Goal: Find specific page/section: Find specific page/section

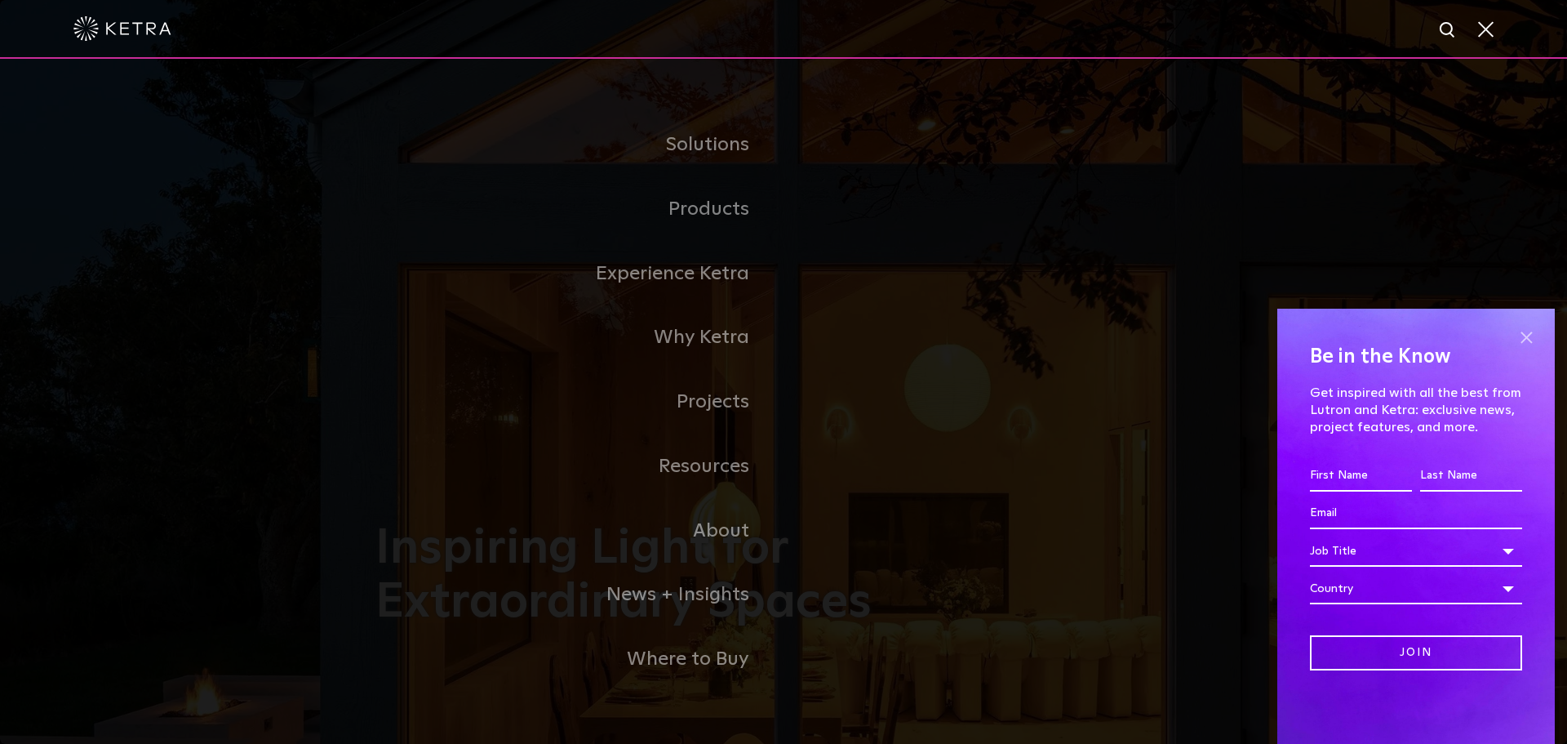
click at [1531, 344] on span at bounding box center [1526, 337] width 24 height 24
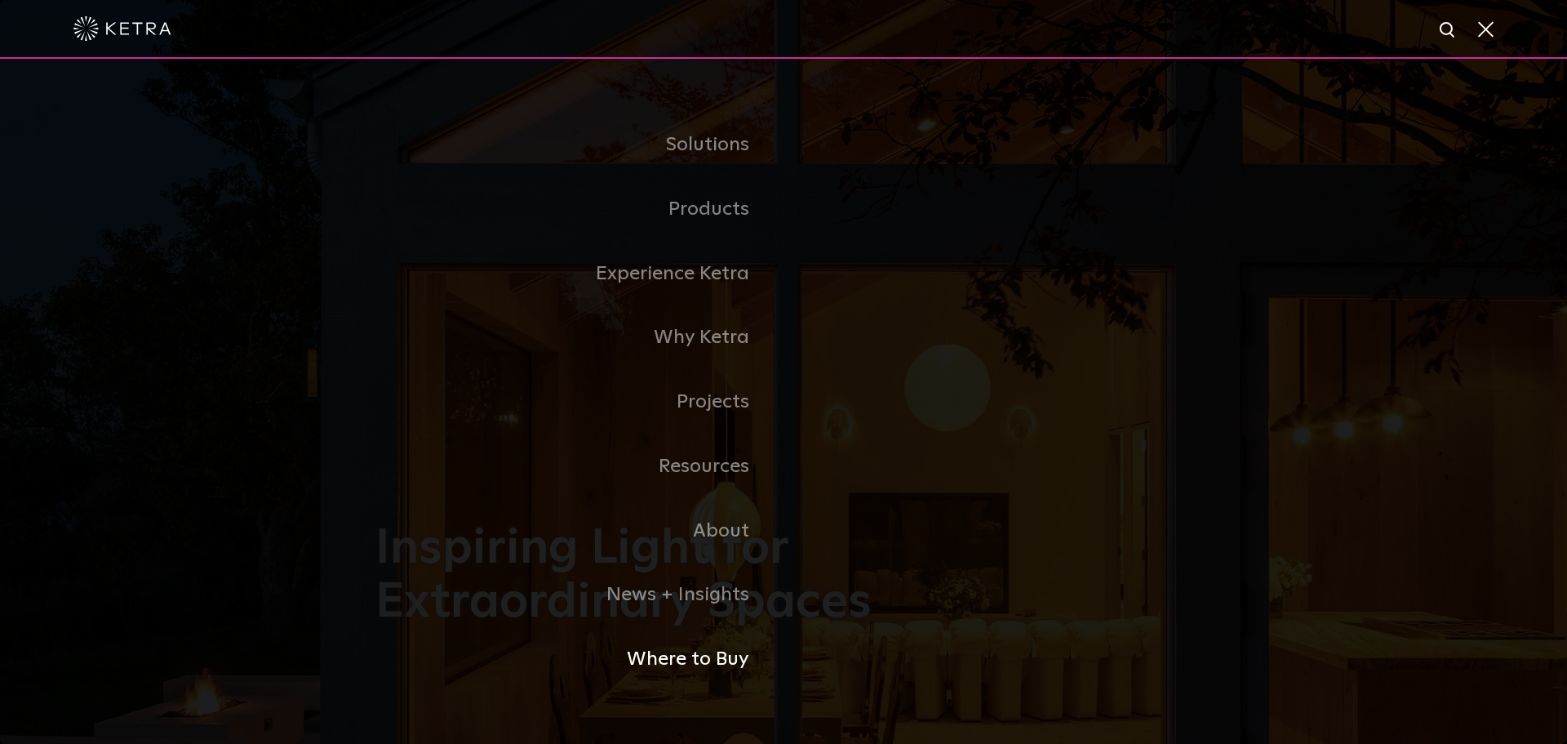
click at [704, 664] on link "Where to Buy" at bounding box center [580, 659] width 408 height 64
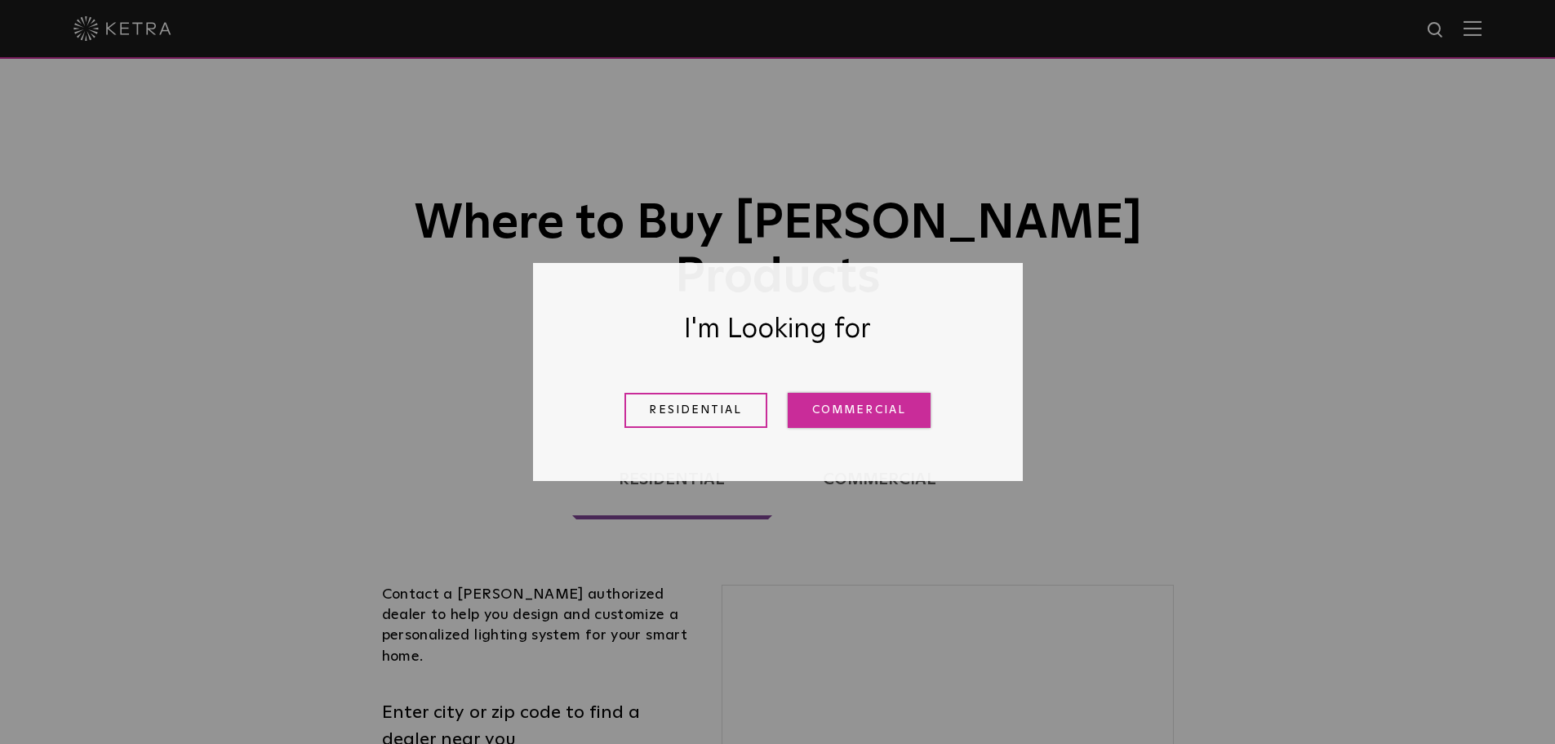
click at [887, 405] on link "Commercial" at bounding box center [859, 410] width 143 height 35
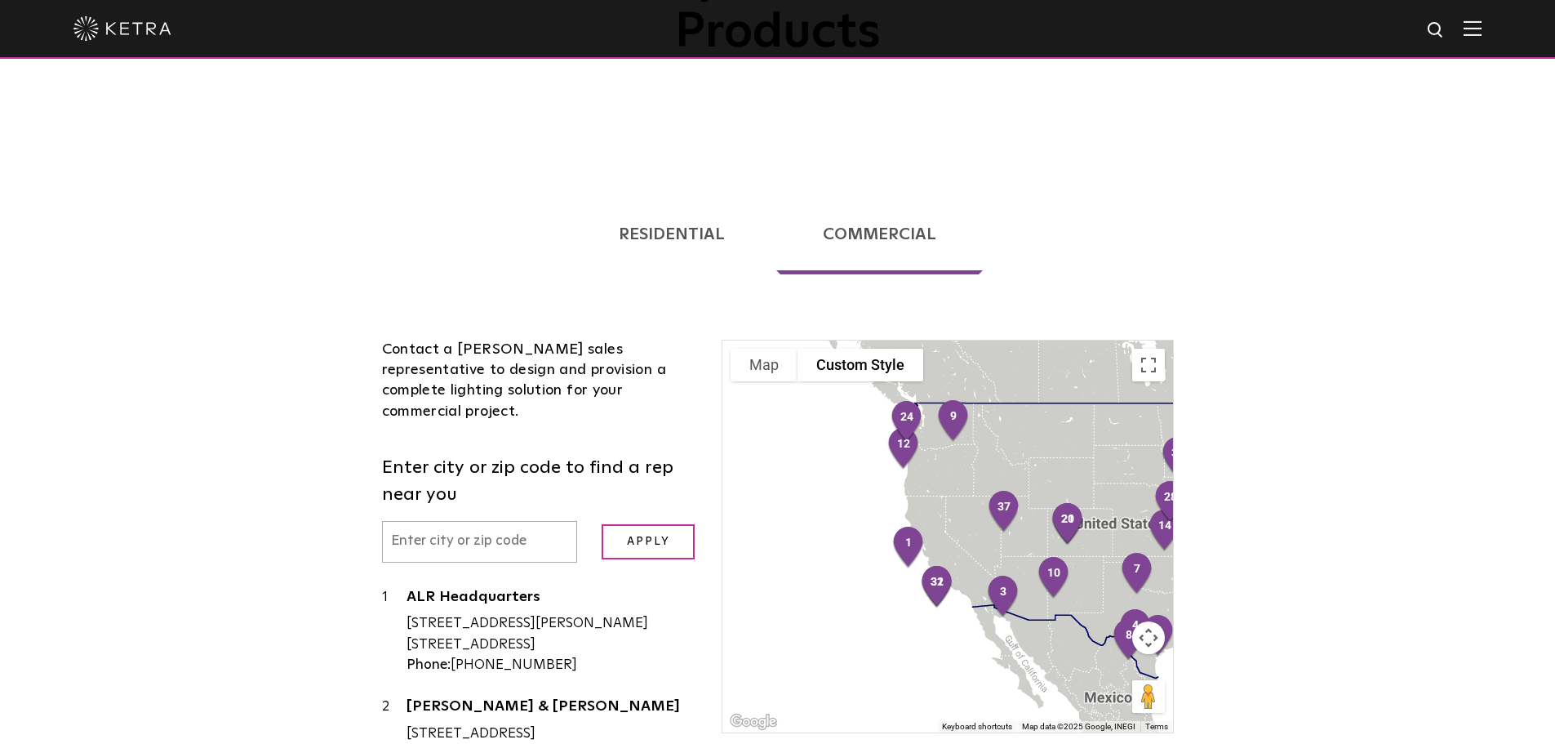
click at [420, 521] on input "text" at bounding box center [480, 542] width 196 height 42
type input "94304"
click at [602, 524] on input "Apply" at bounding box center [648, 541] width 93 height 35
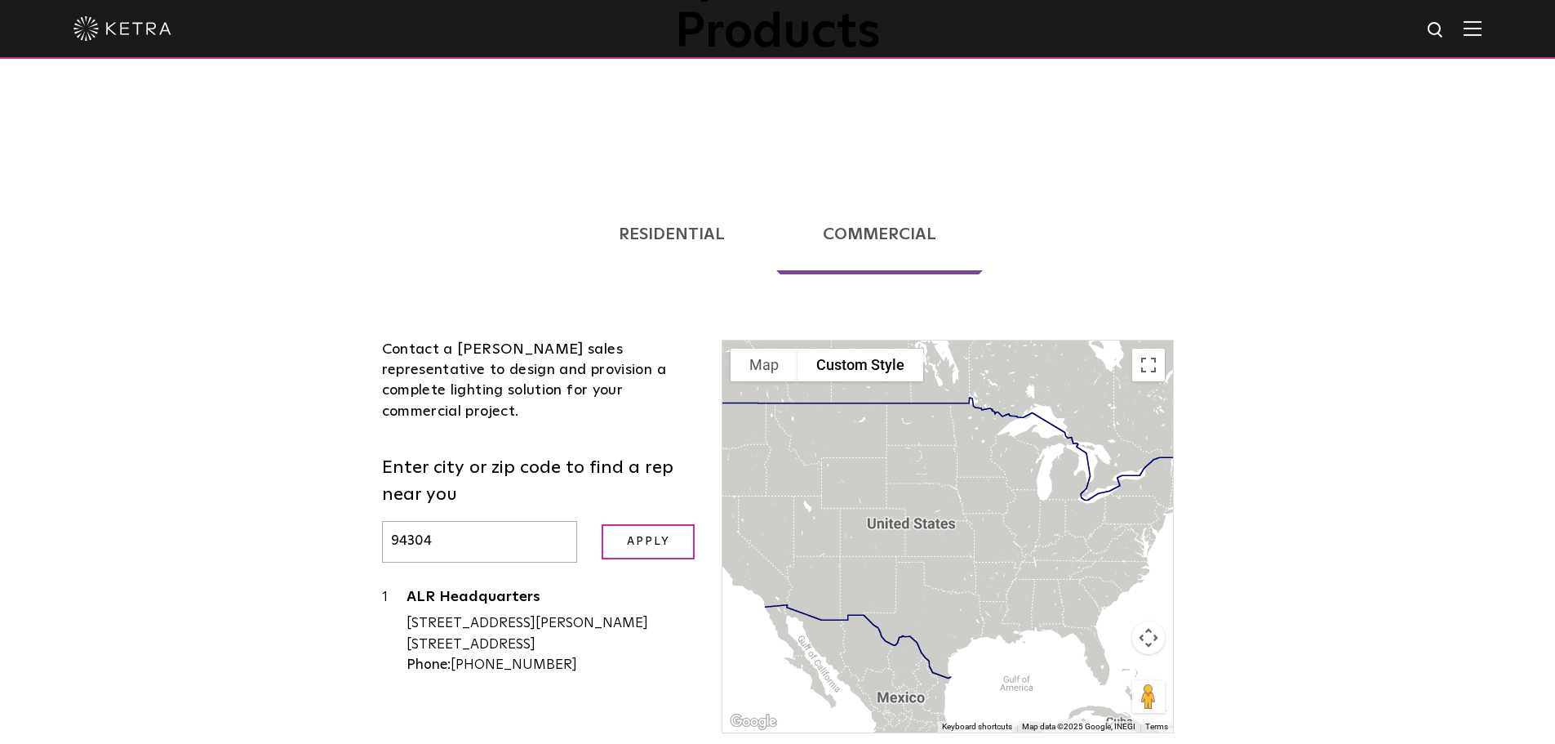
click at [160, 535] on div "Loading... Residential Commercial Contact a Ketra authorized dealer to help you…" at bounding box center [777, 525] width 1555 height 719
